Goal: Task Accomplishment & Management: Use online tool/utility

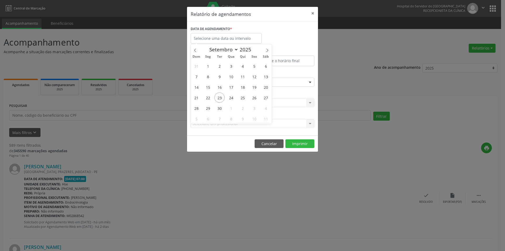
drag, startPoint x: 0, startPoint y: 0, endPoint x: 268, endPoint y: 53, distance: 273.2
click at [268, 53] on div "Dom Seg Ter Qua Qui Sex Sáb" at bounding box center [231, 56] width 81 height 7
click at [267, 51] on icon at bounding box center [268, 50] width 4 height 4
select select "10"
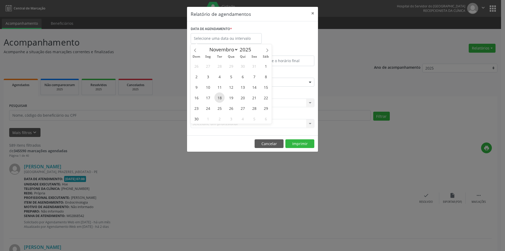
click at [218, 98] on span "18" at bounding box center [220, 97] width 10 height 10
type input "[DATE]"
click at [218, 98] on span "18" at bounding box center [220, 97] width 10 height 10
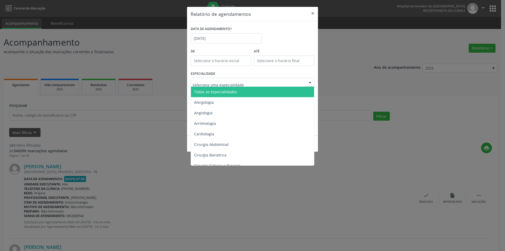
click at [233, 93] on span "Todas as especialidades" at bounding box center [215, 91] width 43 height 5
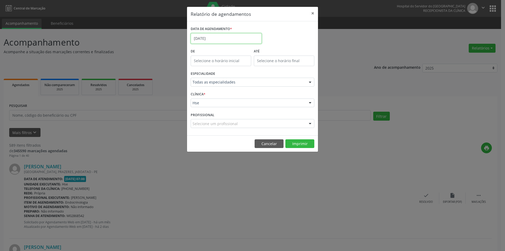
click at [225, 35] on input "[DATE]" at bounding box center [226, 38] width 71 height 11
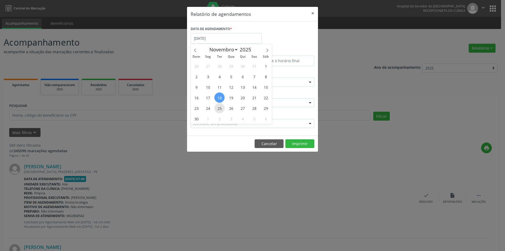
click at [222, 110] on span "25" at bounding box center [220, 108] width 10 height 10
type input "[DATE]"
click at [222, 110] on span "25" at bounding box center [220, 108] width 10 height 10
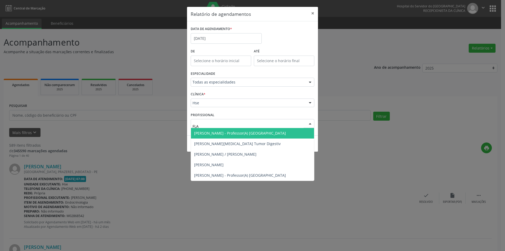
type input "FLAV"
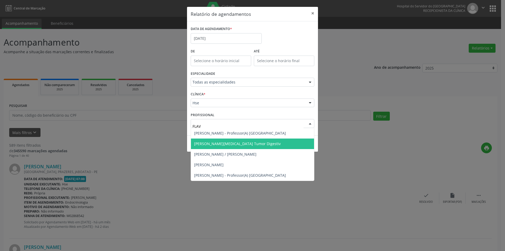
click at [242, 142] on span "[PERSON_NAME][MEDICAL_DATA] Tumor Digestiv" at bounding box center [237, 143] width 87 height 5
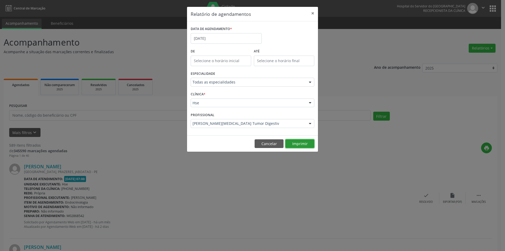
click at [298, 144] on button "Imprimir" at bounding box center [300, 143] width 29 height 9
click at [217, 38] on input "[DATE]" at bounding box center [226, 38] width 71 height 11
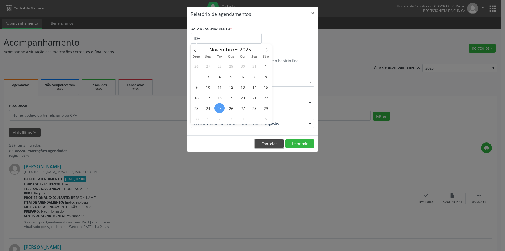
click at [276, 145] on button "Cancelar" at bounding box center [269, 143] width 29 height 9
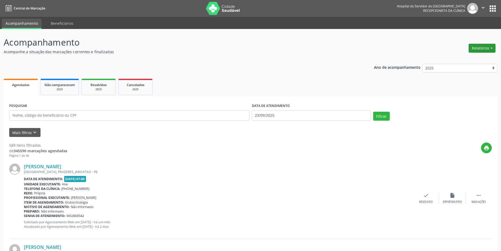
click at [478, 50] on button "Relatórios" at bounding box center [482, 48] width 27 height 9
click at [460, 61] on link "Agendamentos" at bounding box center [468, 59] width 57 height 7
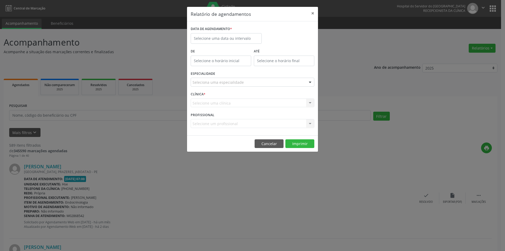
click at [272, 190] on div "Relatório de agendamentos × DATA DE AGENDAMENTO * De ATÉ ESPECIALIDADE Selecion…" at bounding box center [252, 125] width 505 height 251
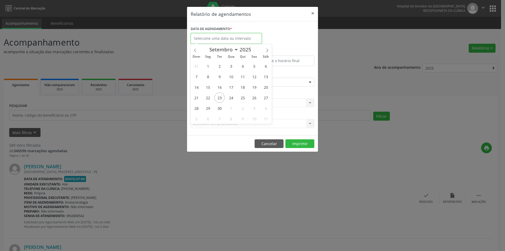
click at [224, 40] on input "text" at bounding box center [226, 38] width 71 height 11
click at [232, 101] on span "24" at bounding box center [231, 97] width 10 height 10
type input "[DATE]"
click at [232, 101] on span "24" at bounding box center [231, 97] width 10 height 10
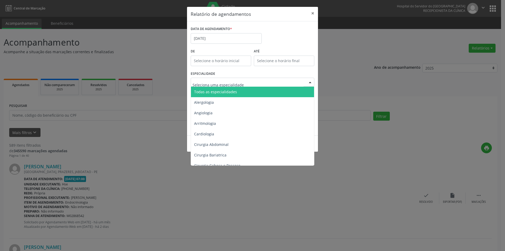
click at [227, 91] on span "Todas as especialidades" at bounding box center [215, 91] width 43 height 5
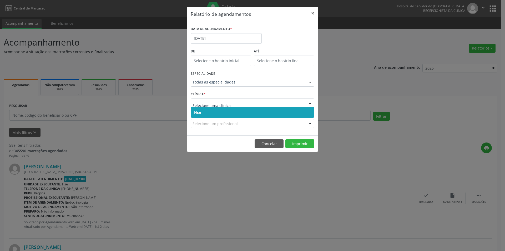
click at [216, 113] on span "Hse" at bounding box center [252, 112] width 123 height 11
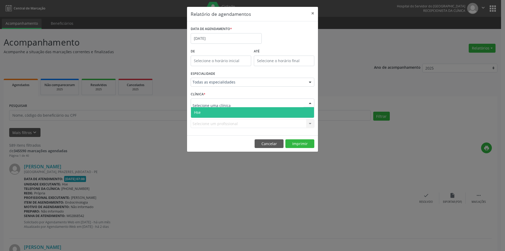
drag, startPoint x: 219, startPoint y: 113, endPoint x: 219, endPoint y: 119, distance: 5.6
click at [219, 114] on span "Hse" at bounding box center [252, 112] width 123 height 11
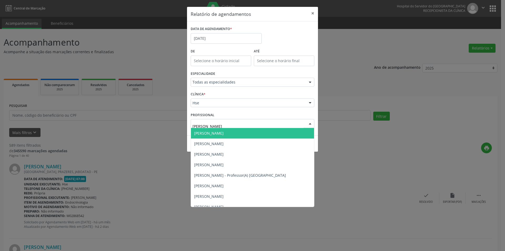
type input "[PERSON_NAME]"
click at [224, 133] on span "[PERSON_NAME]" at bounding box center [208, 133] width 29 height 5
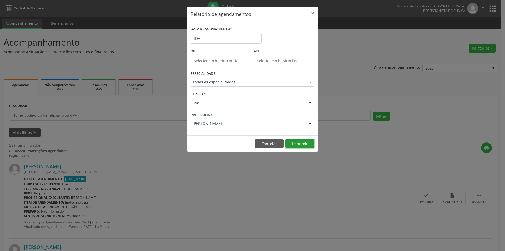
click at [298, 144] on button "Imprimir" at bounding box center [300, 143] width 29 height 9
